Goal: Task Accomplishment & Management: Manage account settings

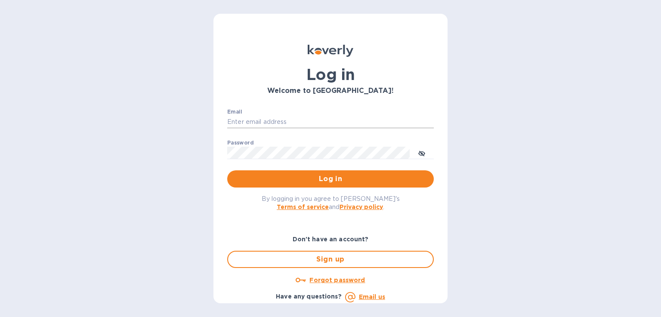
click at [254, 120] on input "Email" at bounding box center [330, 122] width 206 height 13
type input "[PERSON_NAME][EMAIL_ADDRESS][DOMAIN_NAME]"
click at [227, 170] on button "Log in" at bounding box center [330, 178] width 206 height 17
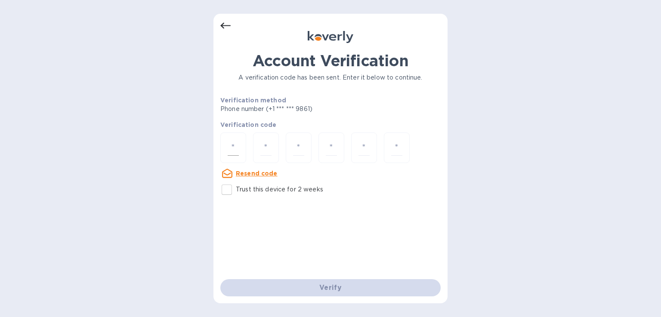
click at [231, 147] on input "number" at bounding box center [233, 148] width 11 height 16
type input "5"
type input "1"
type input "2"
type input "8"
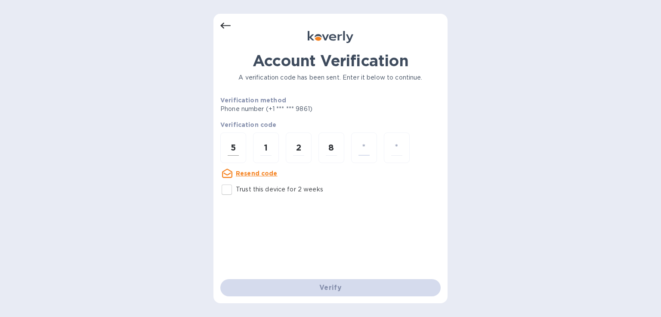
type input "4"
type input "1"
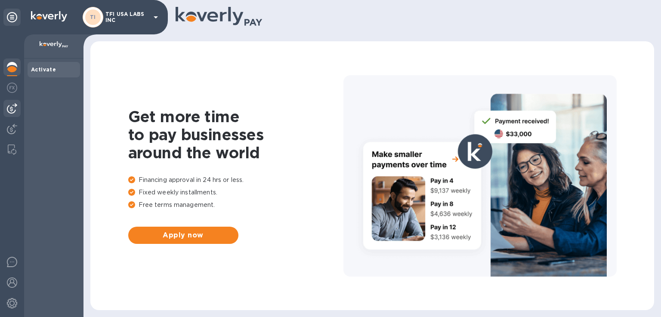
click at [12, 111] on img at bounding box center [12, 108] width 10 height 10
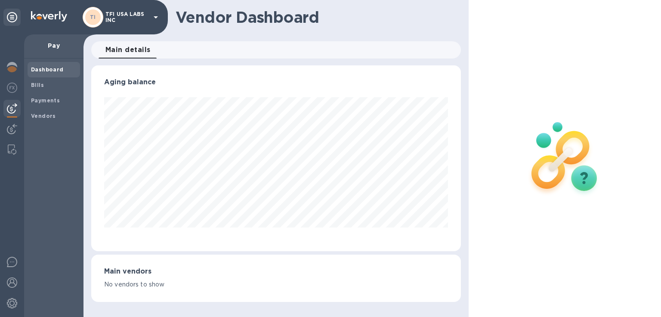
scroll to position [186, 369]
click at [64, 87] on span "Bills" at bounding box center [54, 85] width 46 height 9
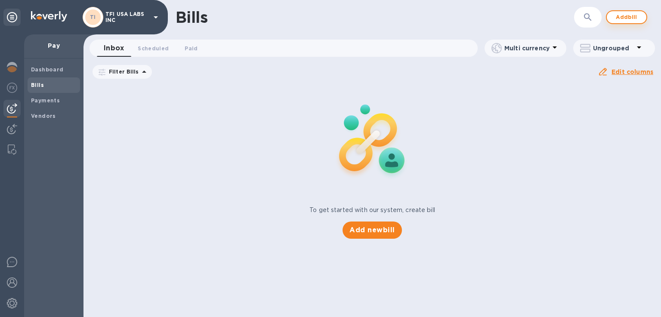
click at [620, 16] on span "Add bill" at bounding box center [626, 17] width 26 height 10
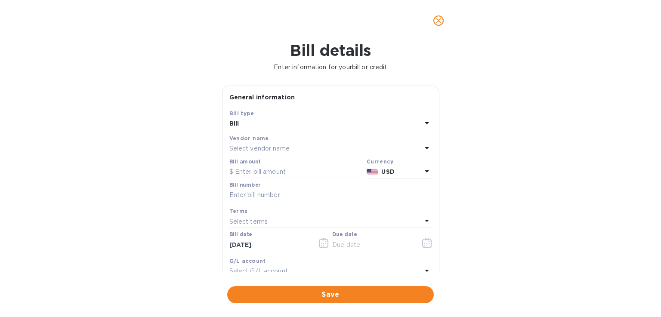
click at [379, 146] on div "Select vendor name" at bounding box center [325, 149] width 192 height 12
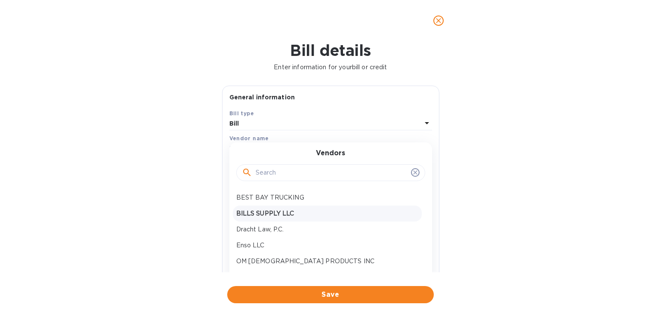
scroll to position [43, 0]
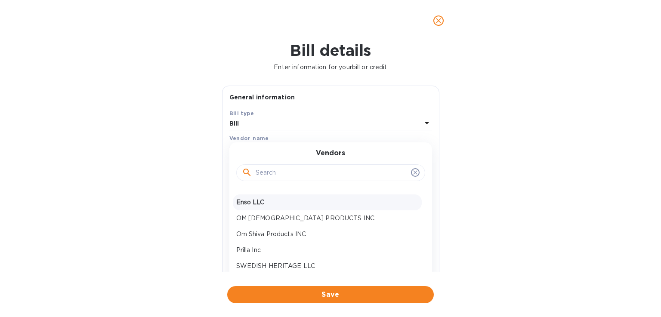
click at [315, 206] on p "Enso LLC" at bounding box center [327, 202] width 182 height 9
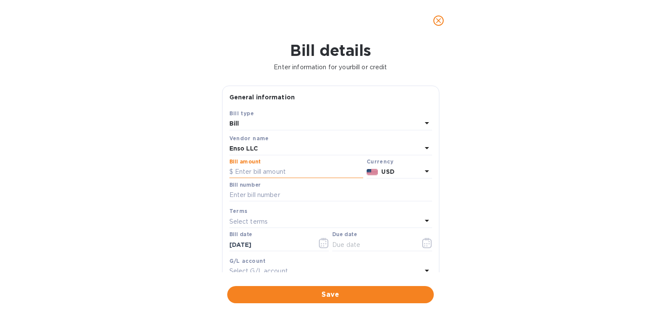
click at [258, 170] on input "text" at bounding box center [296, 172] width 134 height 13
type input "50,000.00"
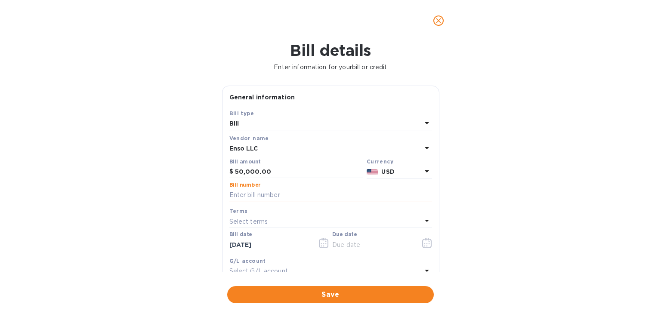
click at [256, 194] on input "text" at bounding box center [330, 195] width 203 height 13
click at [391, 238] on input "text" at bounding box center [372, 244] width 81 height 13
click at [422, 241] on icon "button" at bounding box center [427, 243] width 10 height 10
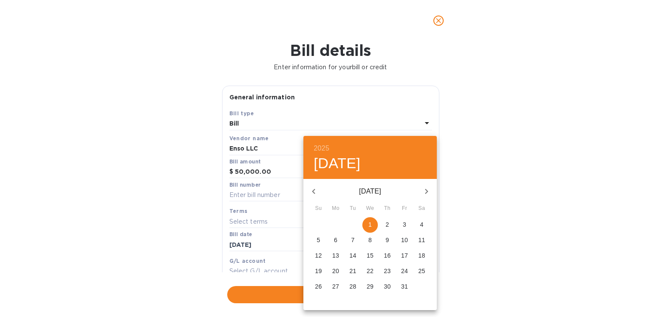
click at [371, 226] on p "1" at bounding box center [369, 224] width 3 height 9
type input "[DATE]"
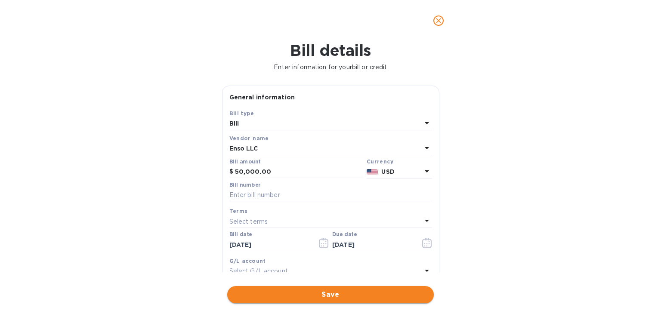
click at [316, 291] on span "Save" at bounding box center [330, 294] width 193 height 10
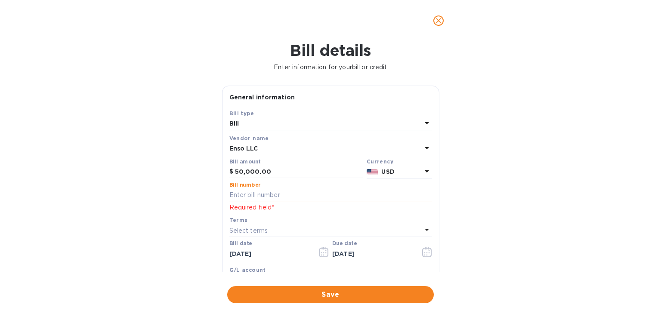
click at [262, 194] on input "text" at bounding box center [330, 195] width 203 height 13
type input "PH2/1"
click at [345, 292] on span "Save" at bounding box center [330, 294] width 193 height 10
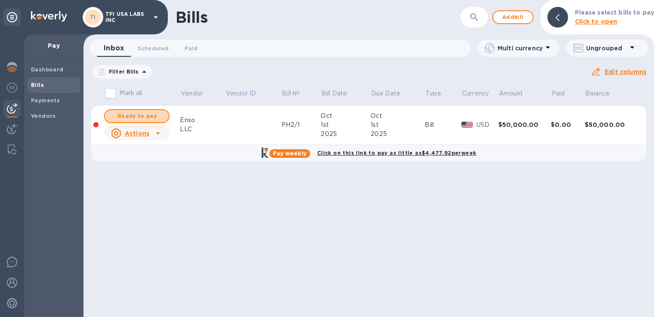
click at [136, 115] on span "Ready to pay" at bounding box center [137, 116] width 50 height 10
checkbox input "true"
